Goal: Task Accomplishment & Management: Use online tool/utility

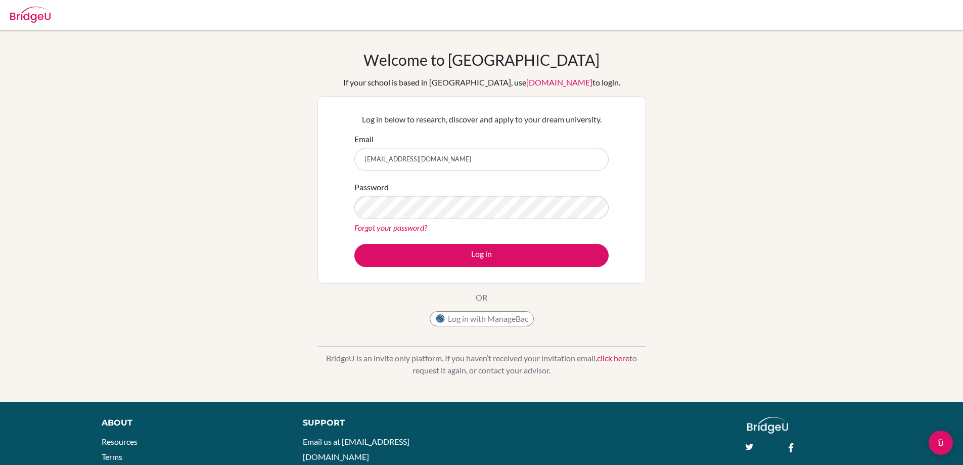
click at [532, 161] on input "ninahedin86@gmail.com" at bounding box center [481, 159] width 254 height 23
type input "nina.hedin@helsingborg.se"
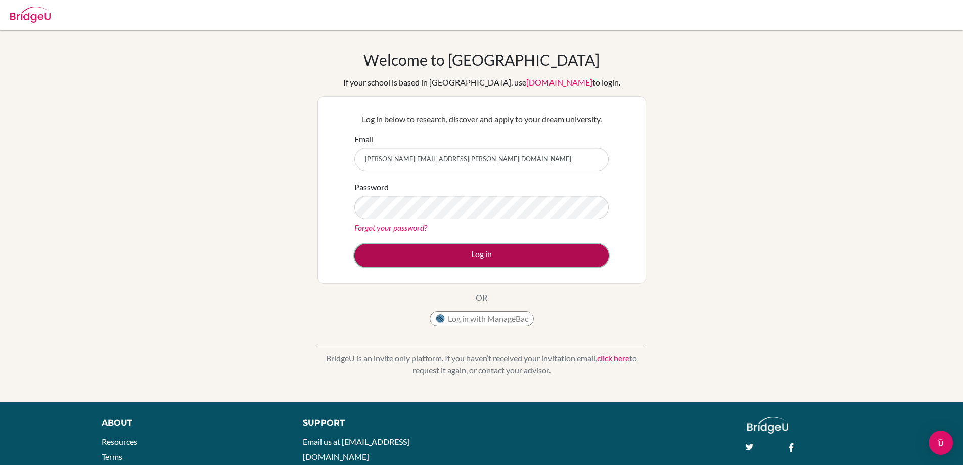
click at [492, 254] on button "Log in" at bounding box center [481, 255] width 254 height 23
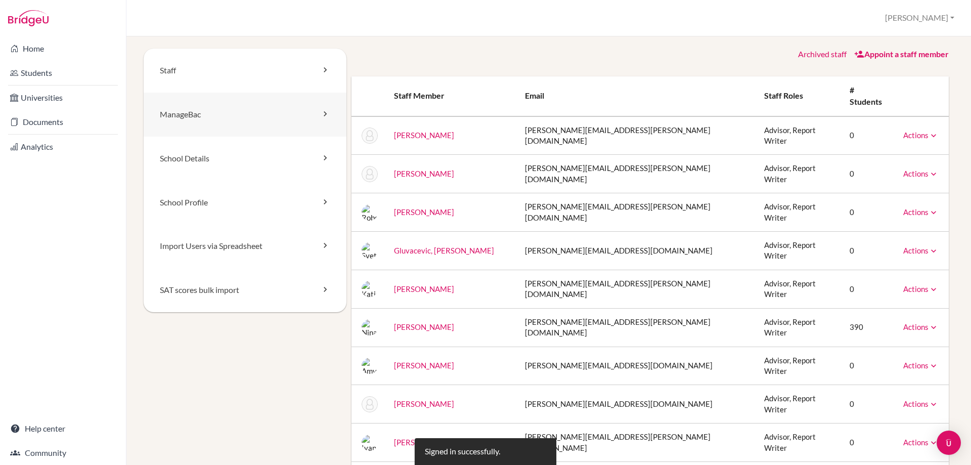
click at [202, 115] on link "ManageBac" at bounding box center [245, 115] width 203 height 44
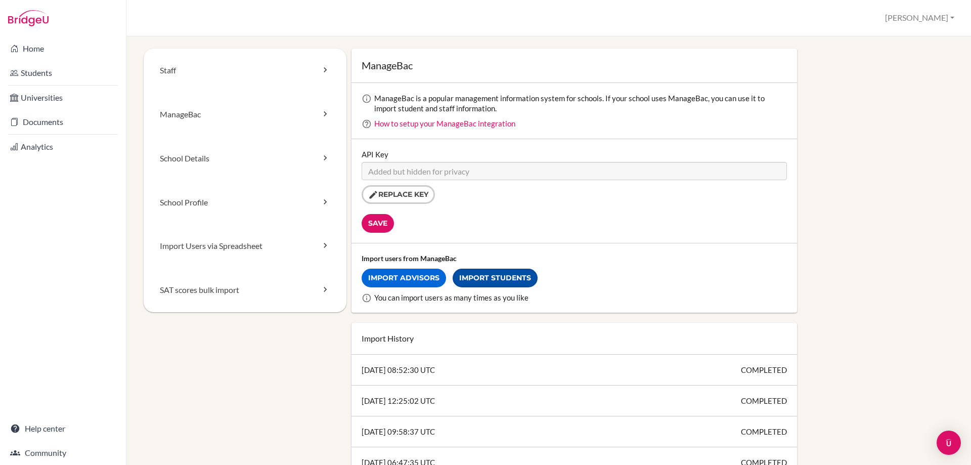
click at [485, 279] on link "Import Students" at bounding box center [495, 277] width 85 height 19
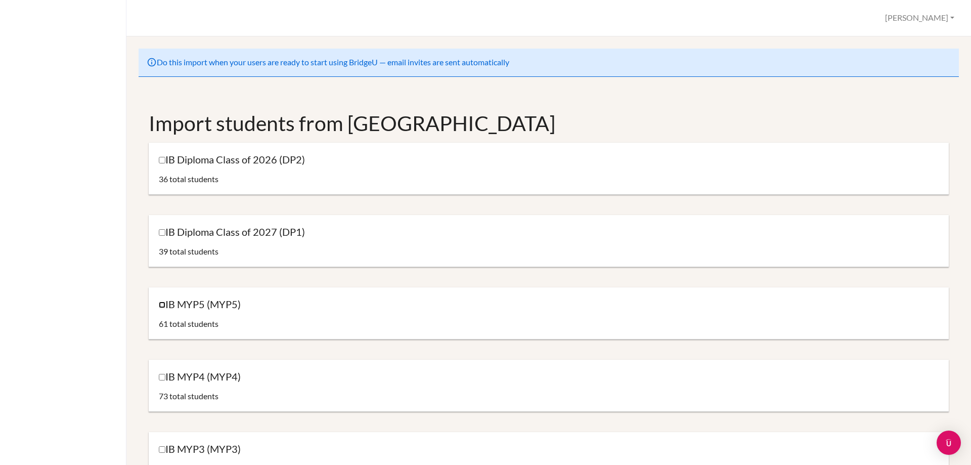
click at [162, 308] on input "IB MYP5 (MYP5)" at bounding box center [162, 304] width 7 height 7
checkbox input "true"
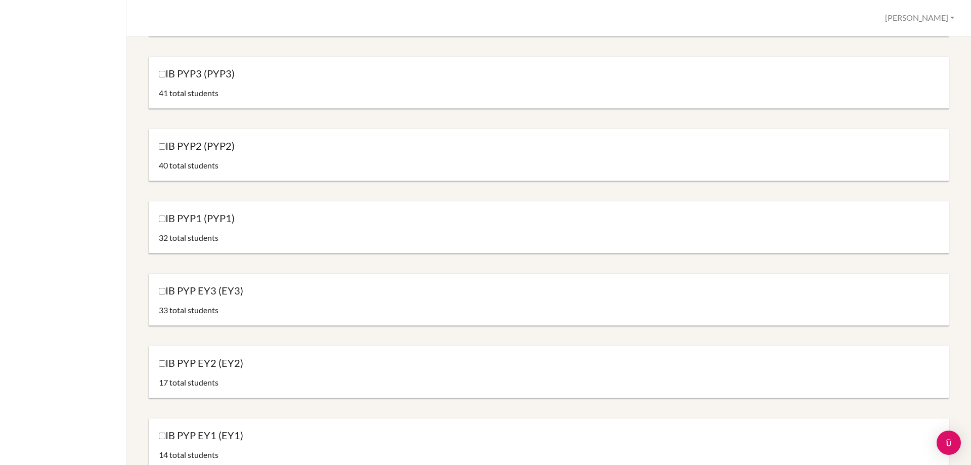
scroll to position [1053, 0]
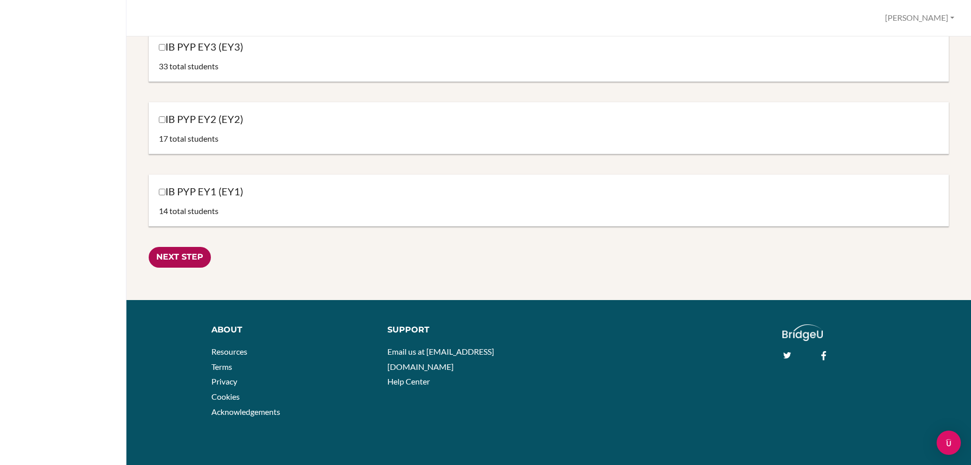
click at [191, 253] on input "Next Step" at bounding box center [180, 257] width 62 height 21
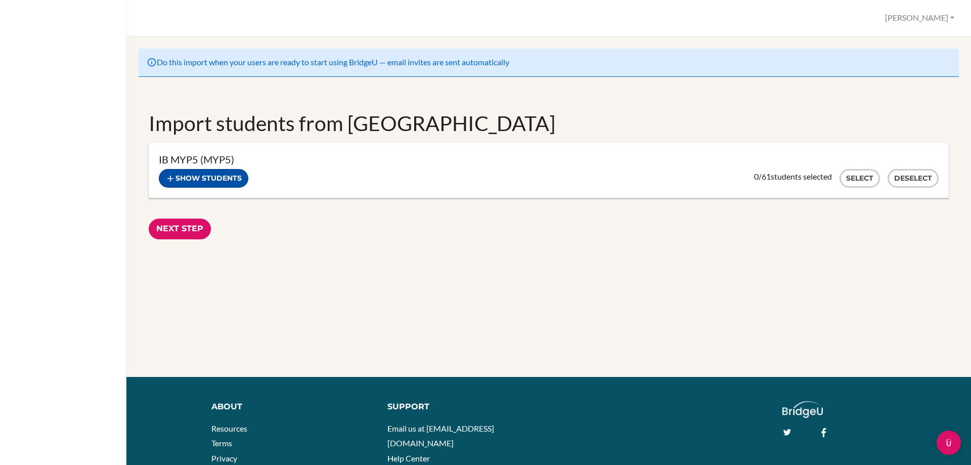
click at [206, 182] on button "Show students" at bounding box center [203, 178] width 89 height 19
